Goal: Information Seeking & Learning: Learn about a topic

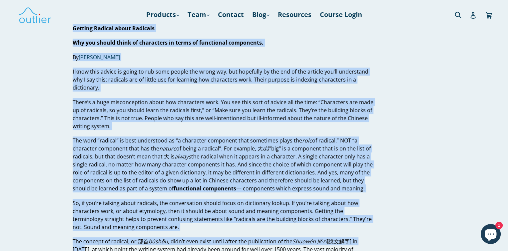
drag, startPoint x: 74, startPoint y: 30, endPoint x: 460, endPoint y: 228, distance: 434.2
drag, startPoint x: 321, startPoint y: 201, endPoint x: 74, endPoint y: 30, distance: 301.2
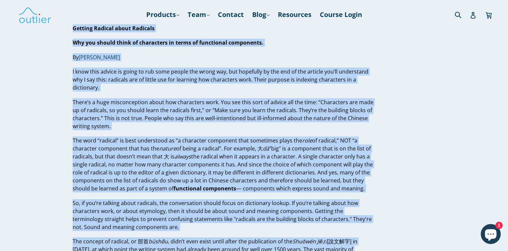
copy div "Loremip Dolorsi ametc Adipisci Eli sed doeius tempo in utlaboreet do magna al e…"
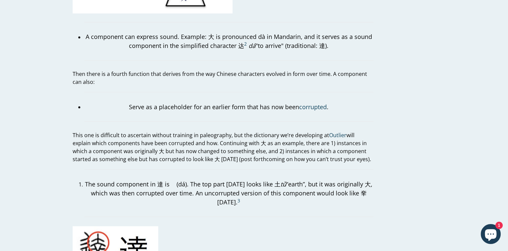
scroll to position [1367, 0]
